Goal: Task Accomplishment & Management: Manage account settings

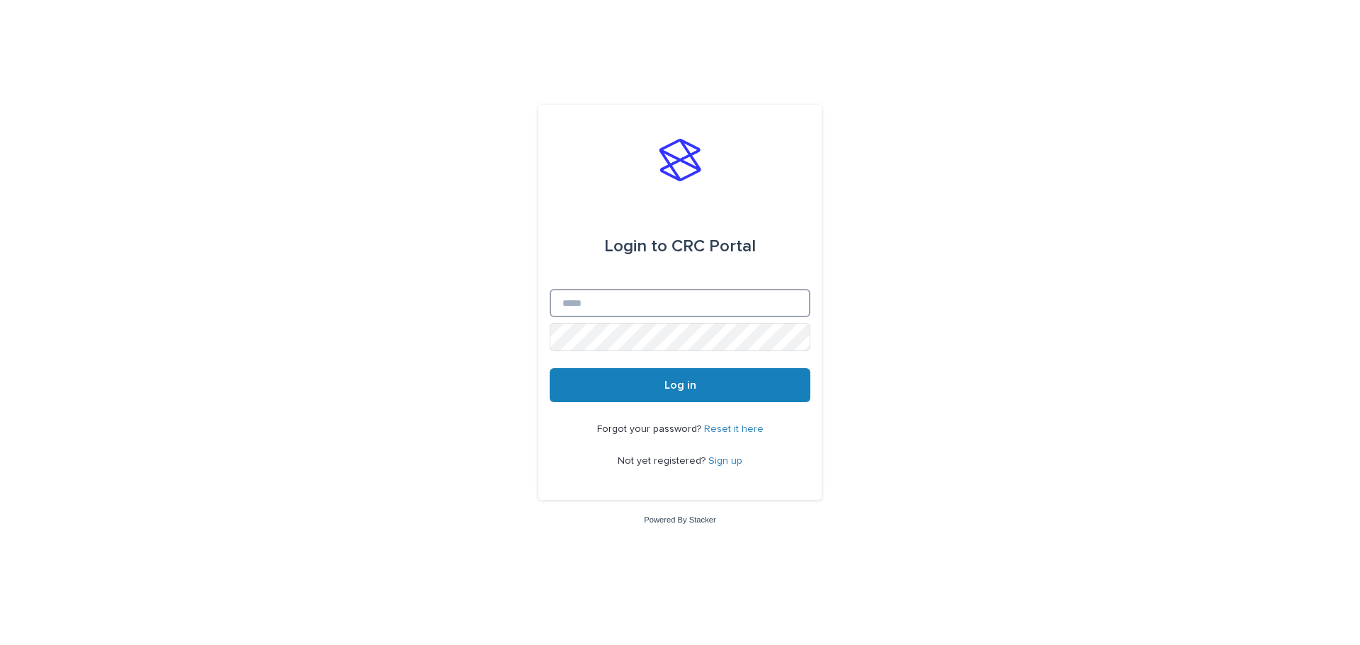
click at [581, 305] on input "Email" at bounding box center [680, 303] width 261 height 28
type input "**********"
click at [550, 368] on button "Log in" at bounding box center [680, 385] width 261 height 34
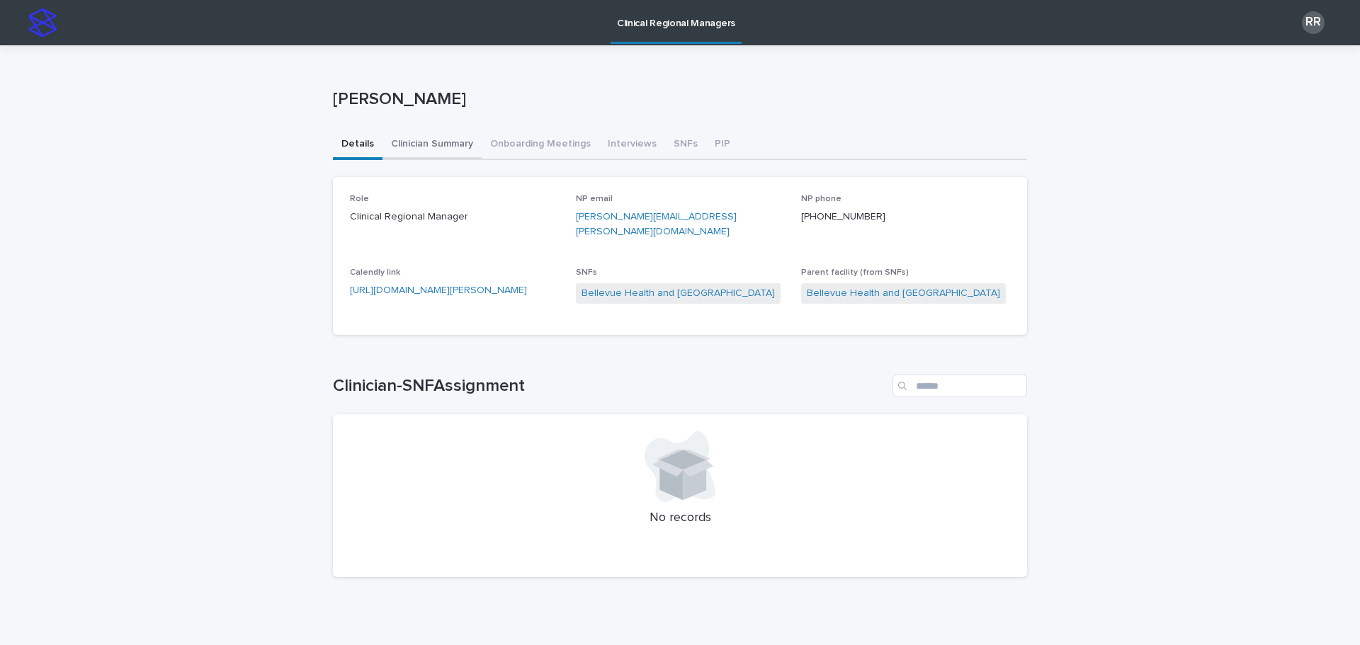
click at [409, 131] on button "Clinician Summary" at bounding box center [432, 145] width 99 height 30
